Goal: Transaction & Acquisition: Purchase product/service

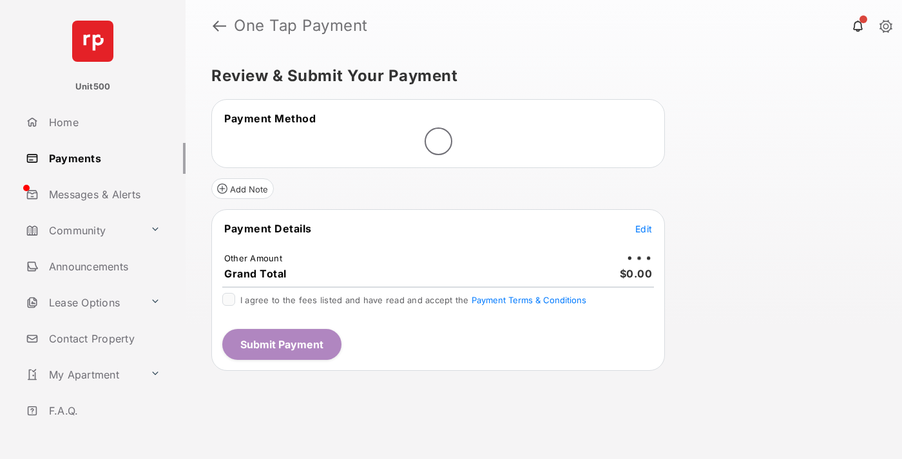
click at [643, 229] on span "Edit" at bounding box center [643, 228] width 17 height 11
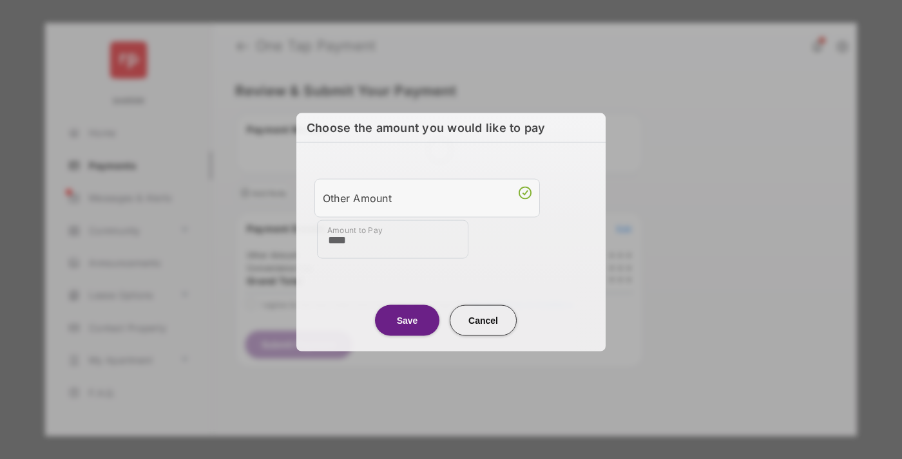
type input "****"
click at [407, 318] on button "Save" at bounding box center [407, 320] width 64 height 31
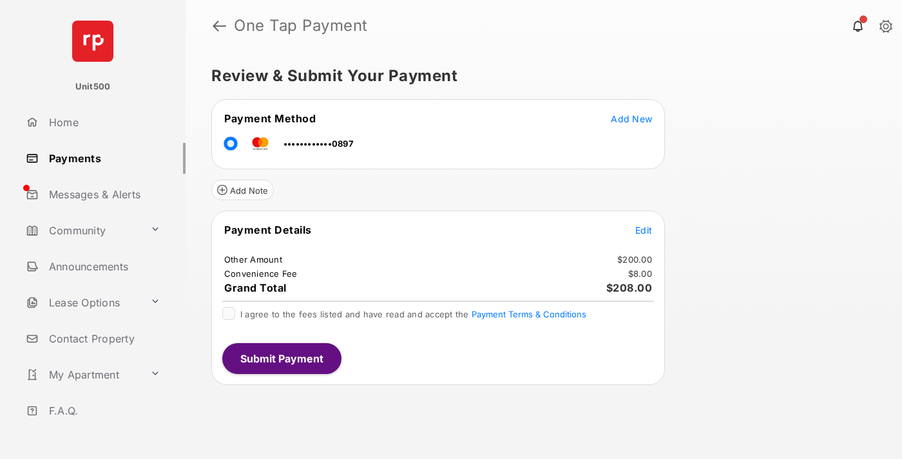
click at [643, 230] on span "Edit" at bounding box center [643, 230] width 17 height 11
click at [281, 358] on button "Submit Payment" at bounding box center [281, 358] width 119 height 31
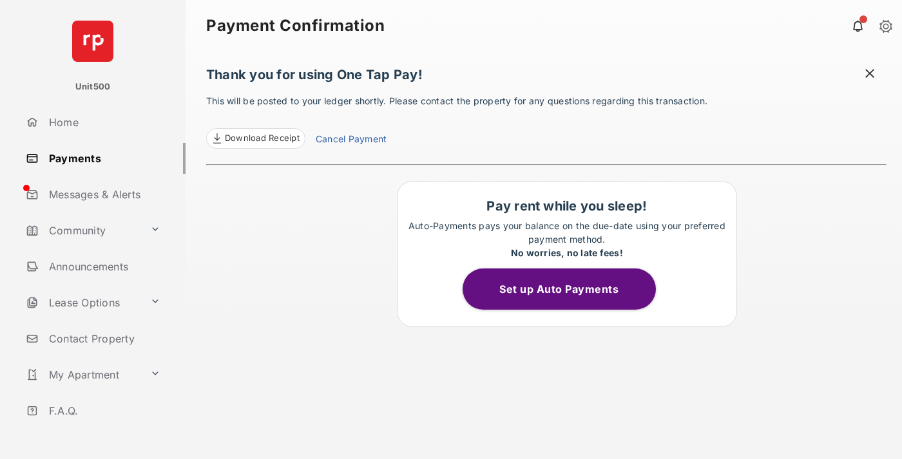
click at [869, 75] on span at bounding box center [869, 75] width 13 height 16
